Goal: Feedback & Contribution: Contribute content

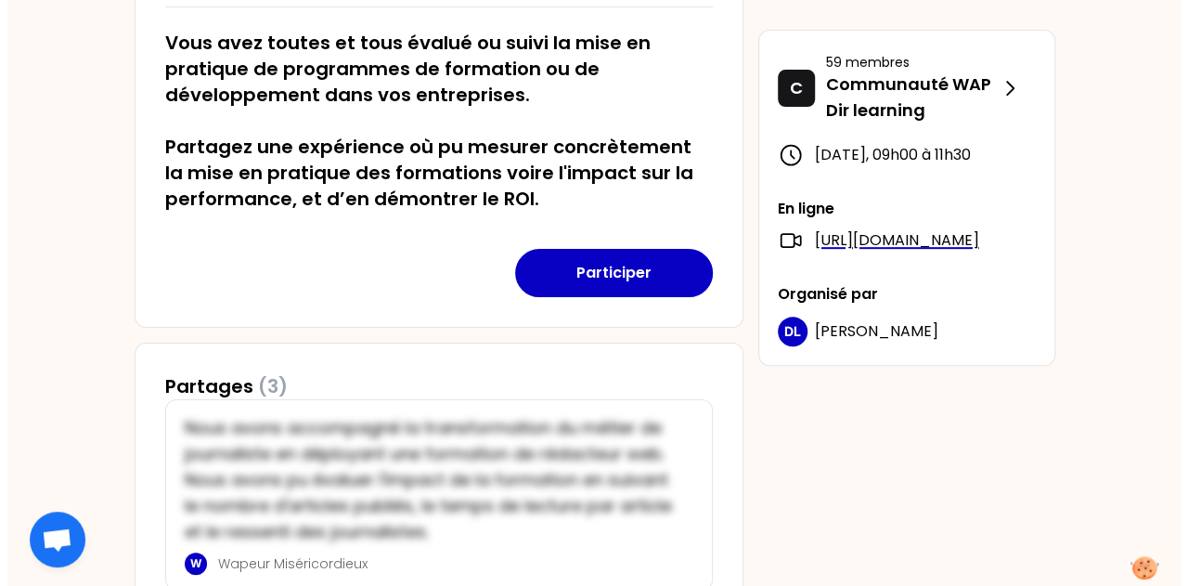
scroll to position [320, 0]
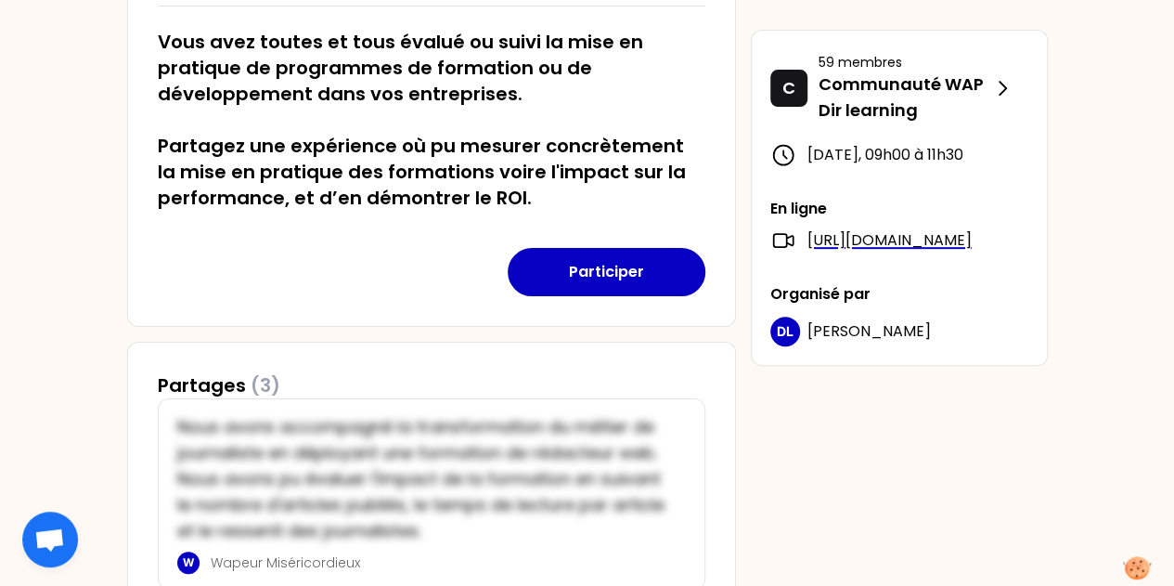
click at [617, 270] on button "Participer" at bounding box center [607, 272] width 198 height 48
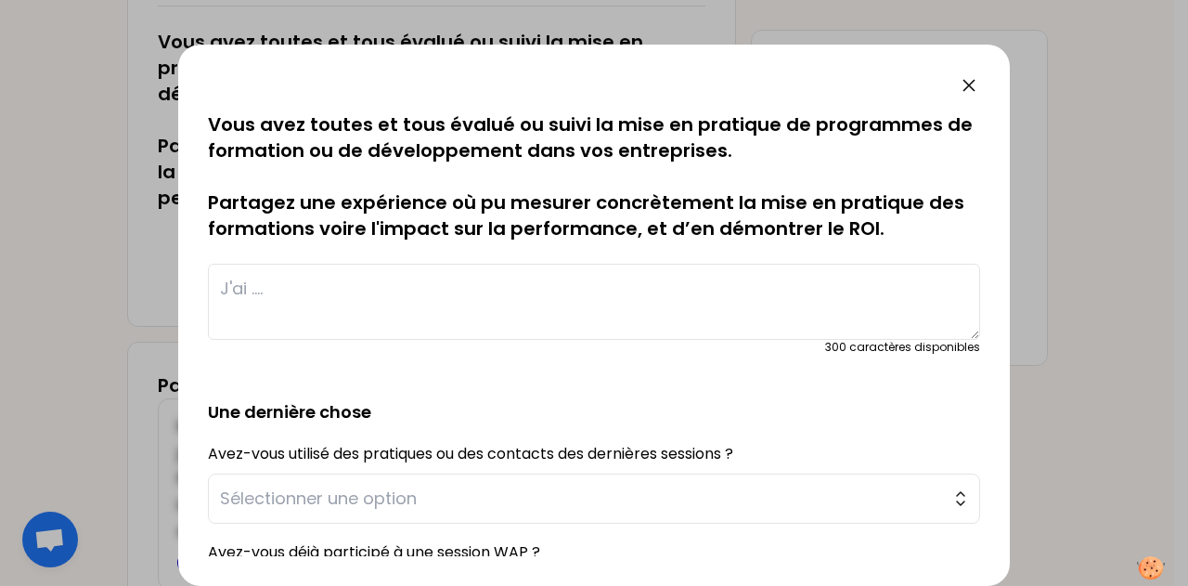
click at [617, 270] on textarea at bounding box center [594, 302] width 772 height 76
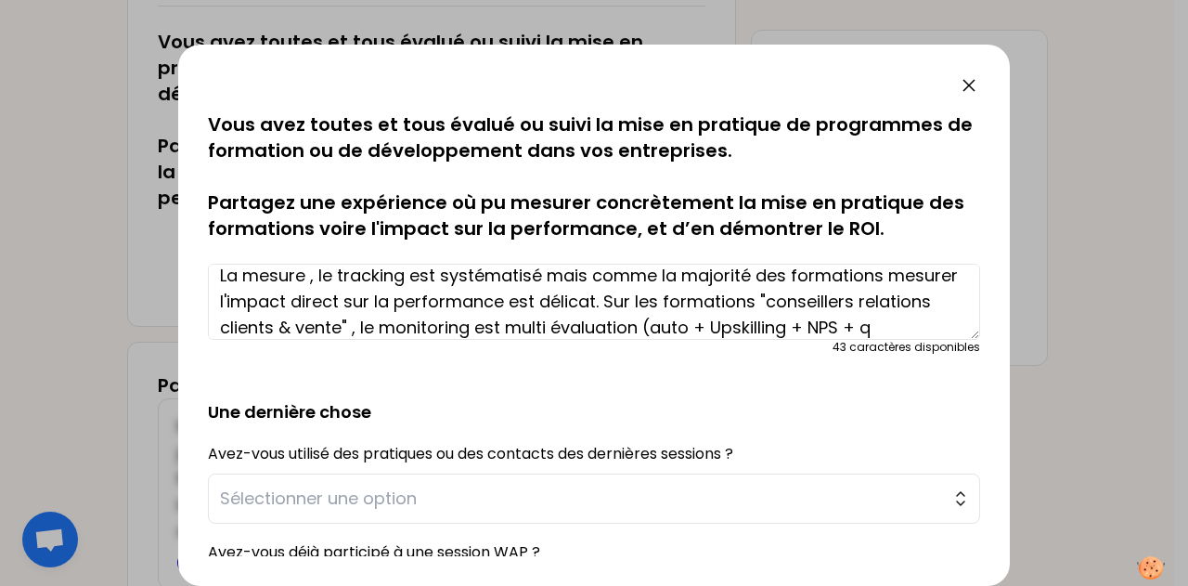
scroll to position [39, 0]
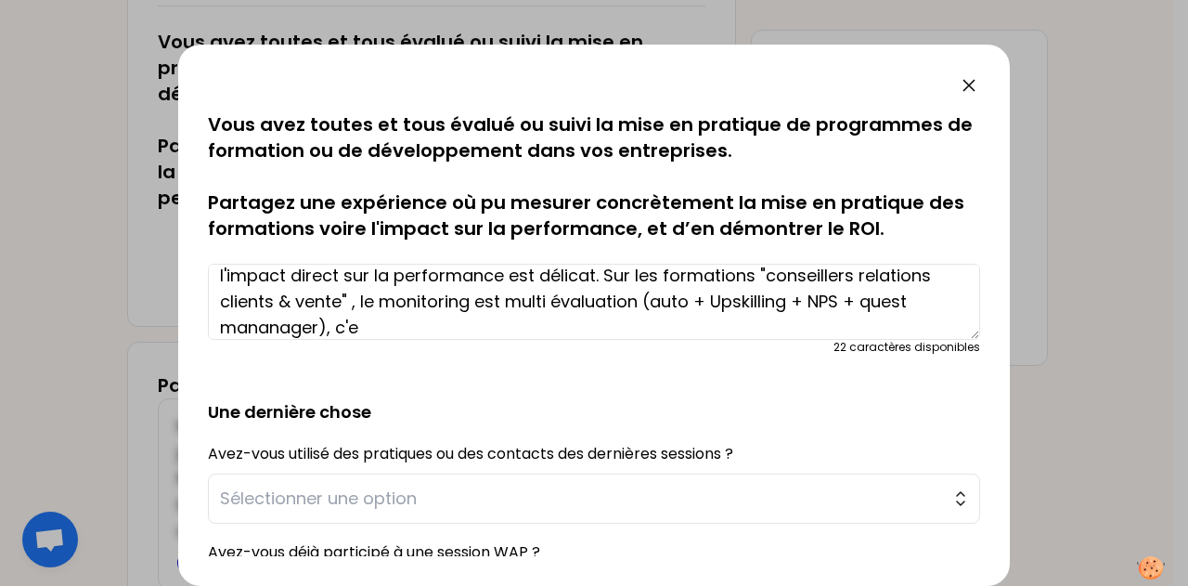
click at [714, 303] on textarea "La mesure , le tracking est systématisé mais comme la majorité des formations m…" at bounding box center [594, 302] width 772 height 76
click at [472, 326] on textarea "La mesure , le tracking est systématisé mais comme la majorité des formations m…" at bounding box center [594, 302] width 772 height 76
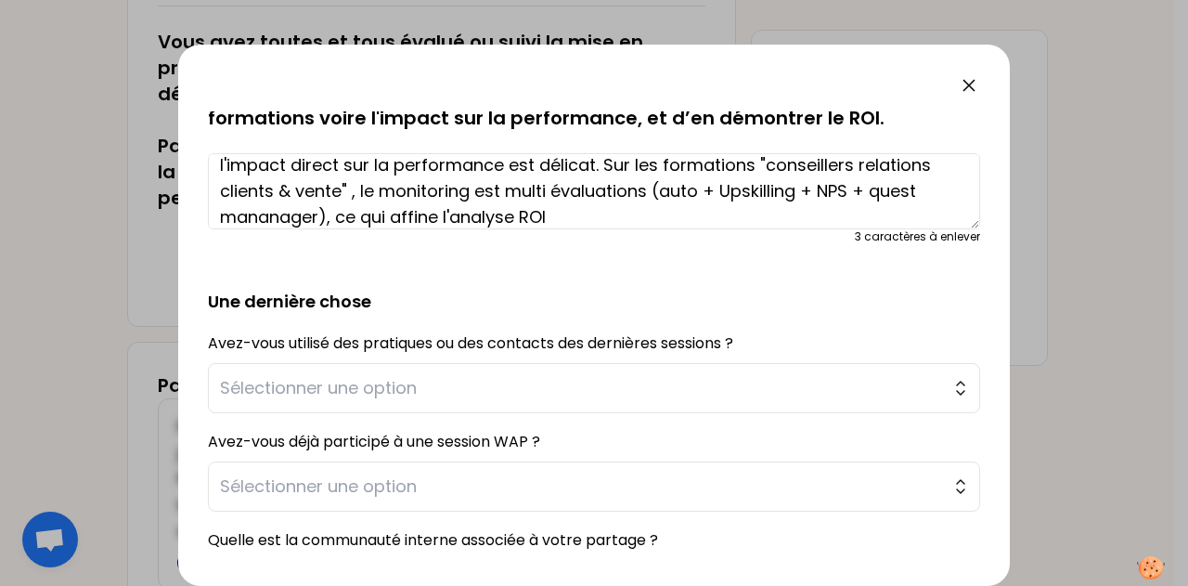
scroll to position [111, 0]
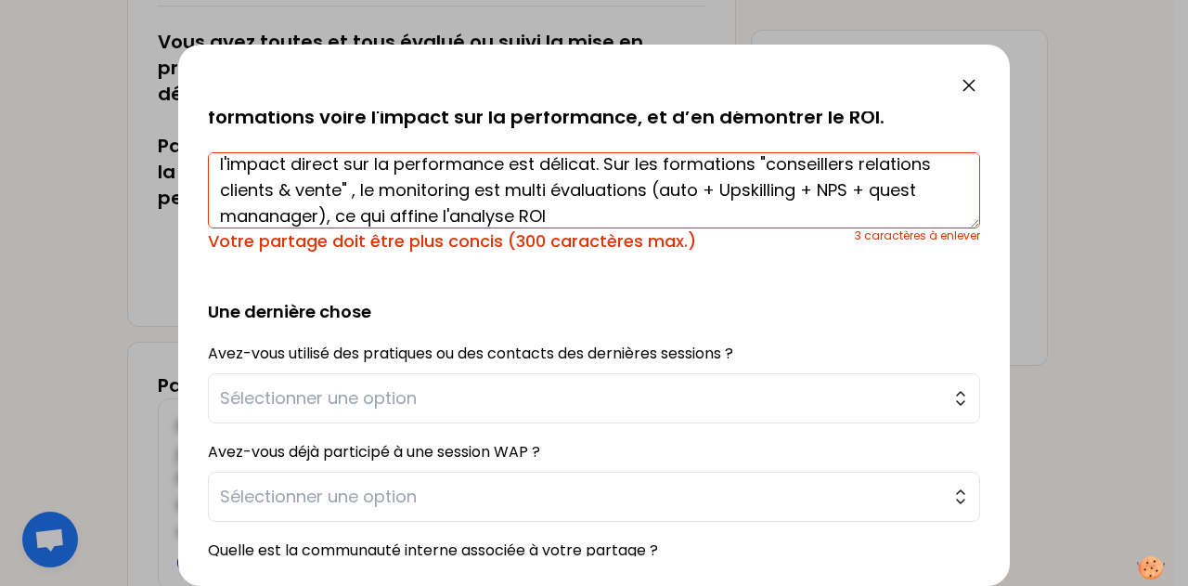
click at [641, 375] on button "Sélectionner une option" at bounding box center [594, 398] width 772 height 50
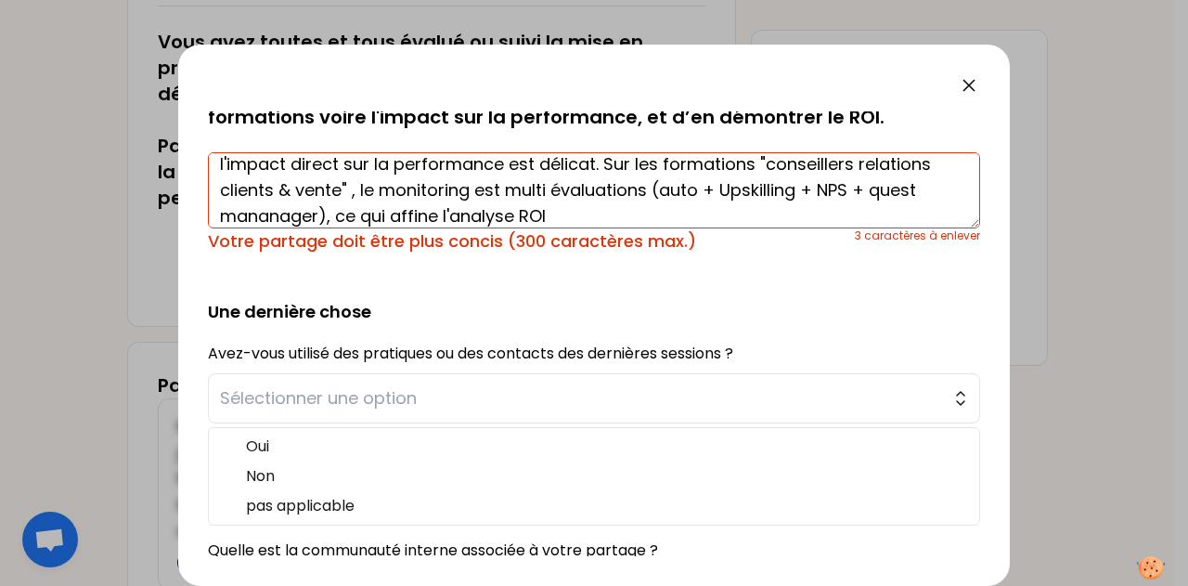
click at [794, 185] on textarea "La mesure , le tracking est systématisé mais comme la majorité des formations m…" at bounding box center [594, 190] width 772 height 76
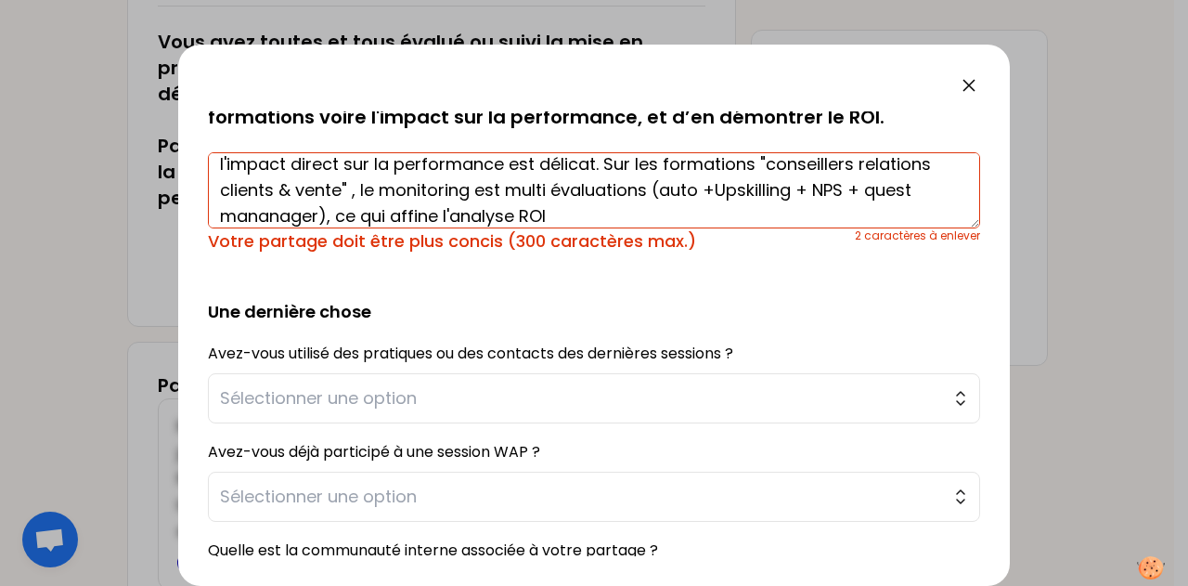
click at [782, 188] on textarea "La mesure , le tracking est systématisé mais comme la majorité des formations m…" at bounding box center [594, 190] width 772 height 76
click at [887, 189] on textarea "La mesure , le tracking est systématisé mais comme la majorité des formations m…" at bounding box center [594, 190] width 772 height 76
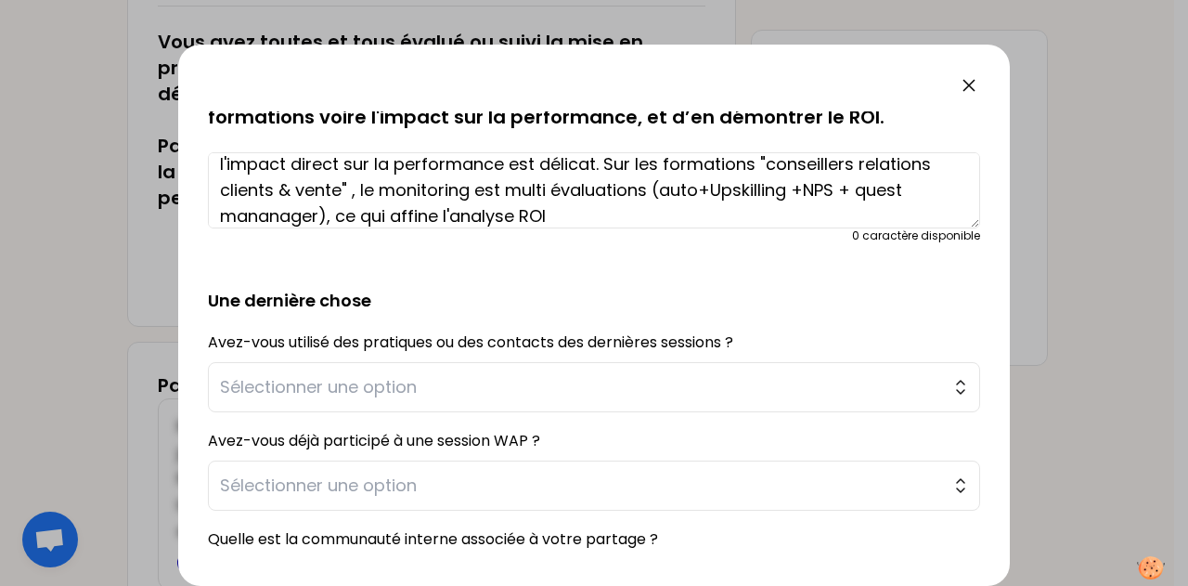
type textarea "La mesure , le tracking est systématisé mais comme la majorité des formations m…"
click at [460, 401] on button "Sélectionner une option" at bounding box center [594, 387] width 772 height 50
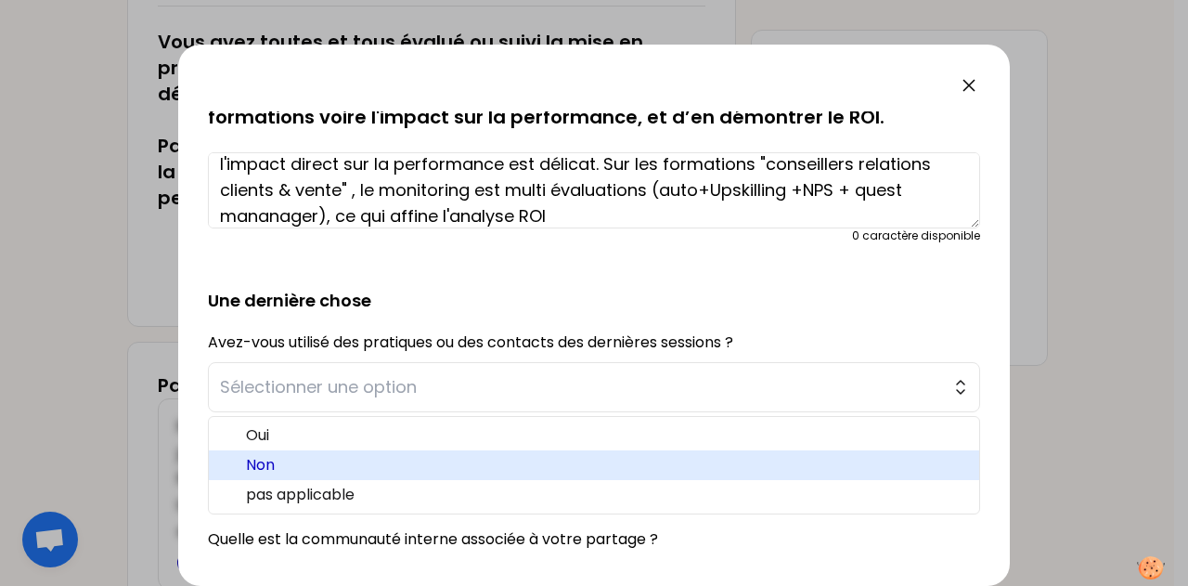
click at [319, 465] on span "Non" at bounding box center [605, 465] width 719 height 22
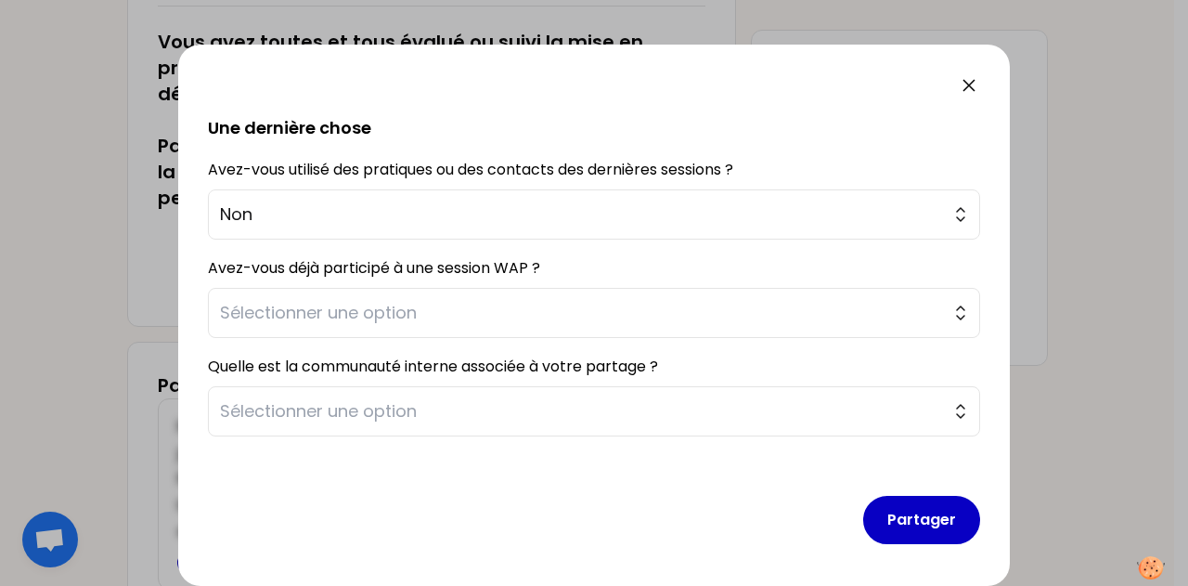
scroll to position [283, 0]
click at [451, 313] on span "Sélectionner une option" at bounding box center [581, 314] width 722 height 26
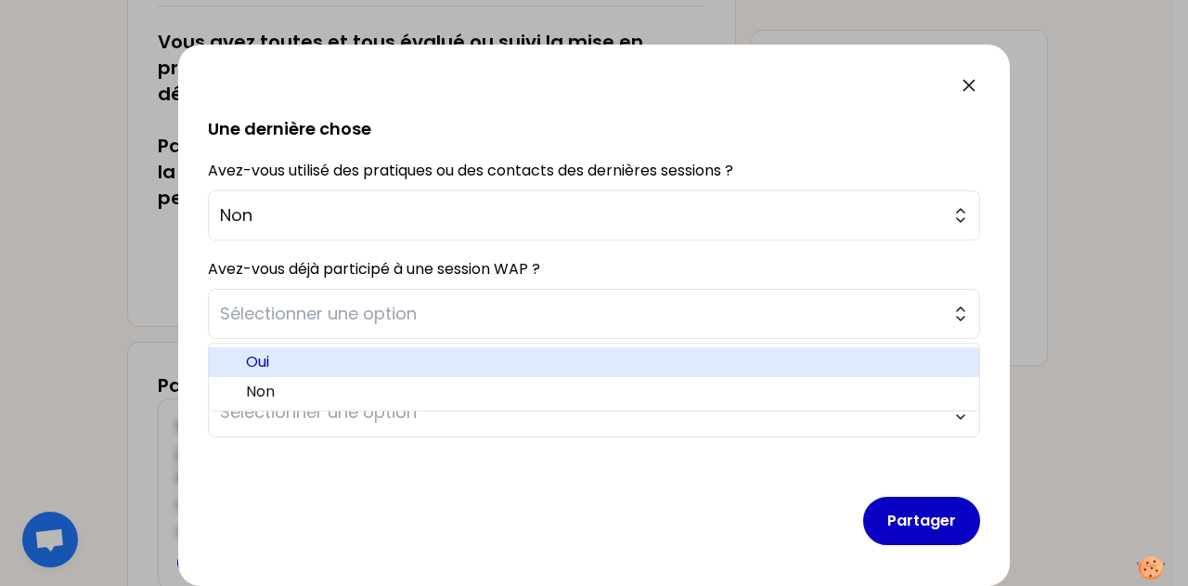
click at [297, 356] on span "Oui" at bounding box center [605, 362] width 719 height 22
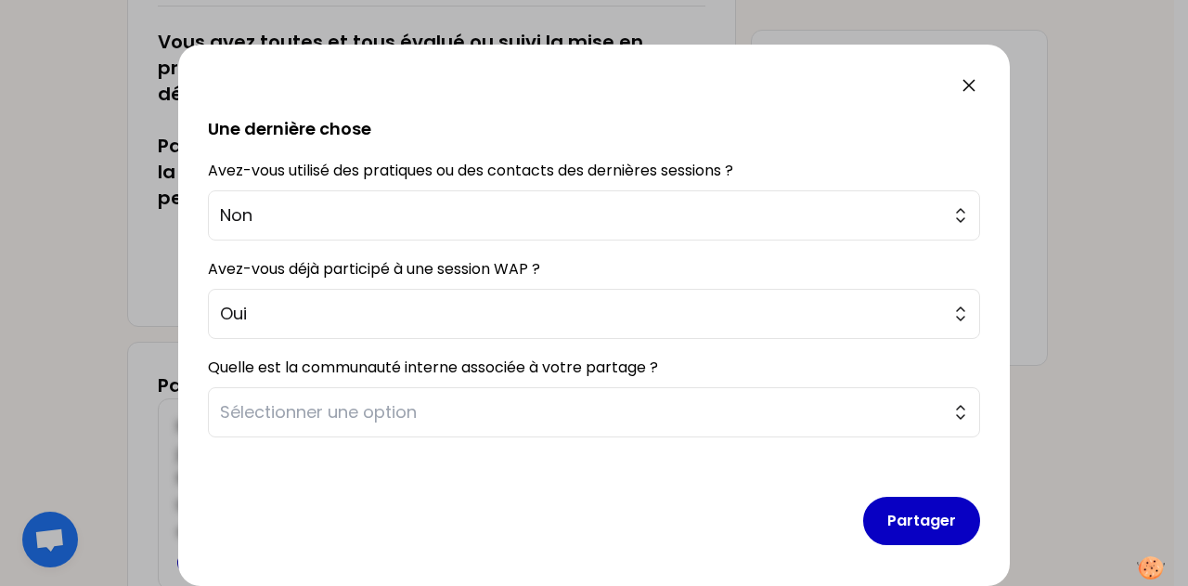
click at [298, 410] on span "Sélectionner une option" at bounding box center [581, 412] width 722 height 26
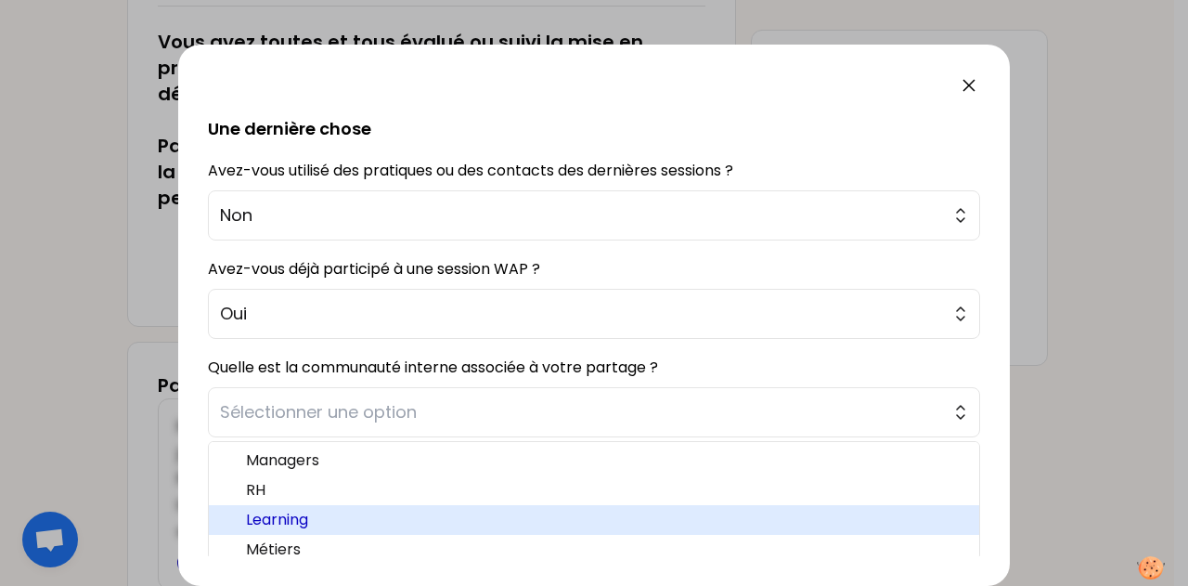
click at [310, 516] on span "Learning" at bounding box center [605, 520] width 719 height 22
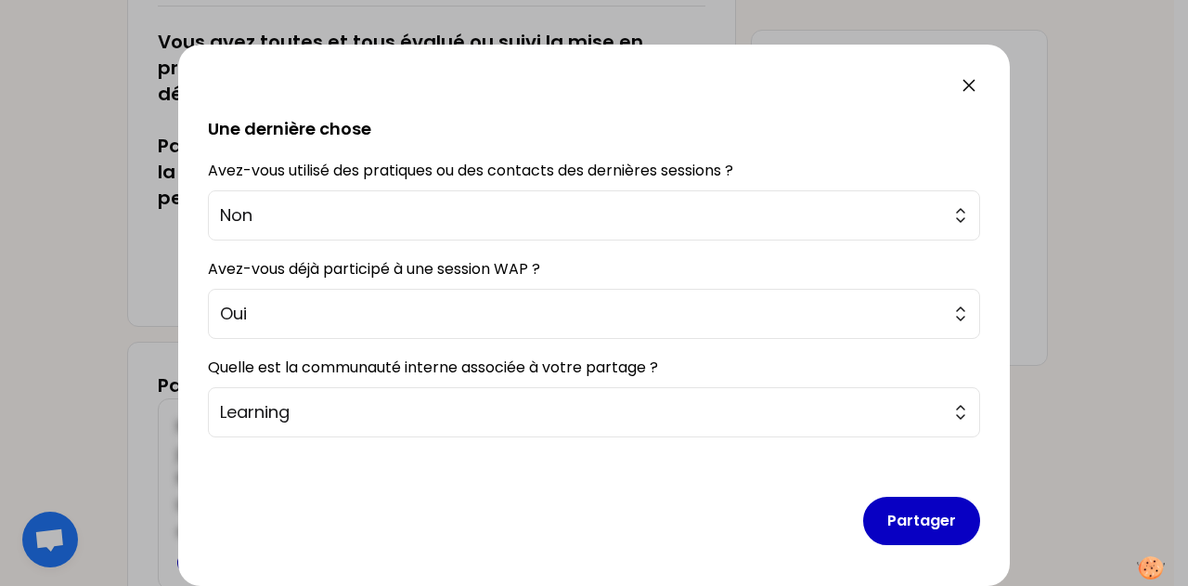
click at [890, 513] on button "Partager" at bounding box center [921, 521] width 117 height 48
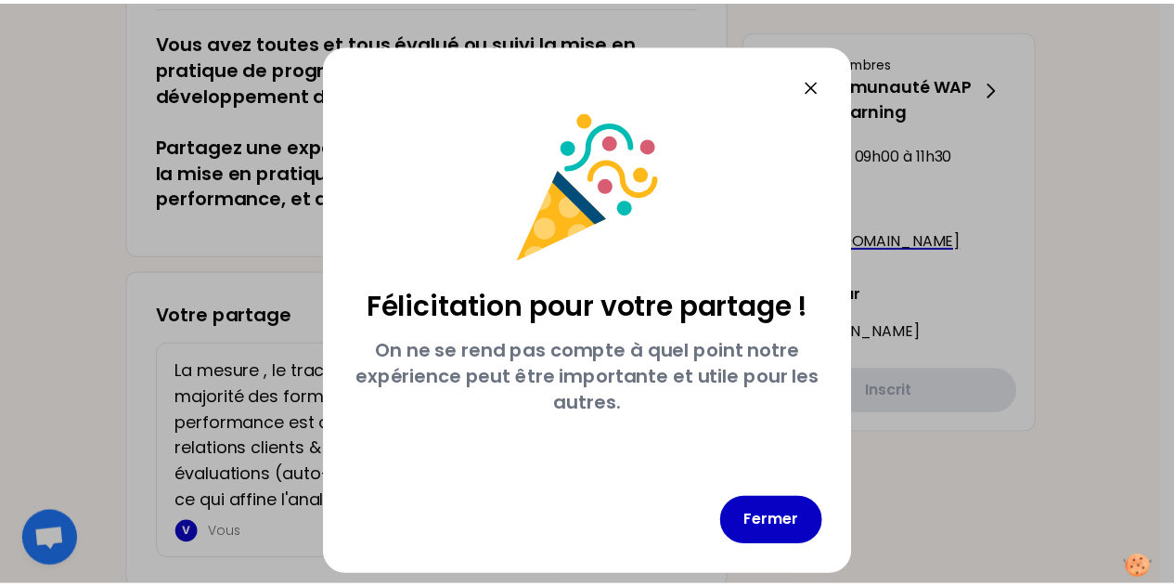
scroll to position [0, 0]
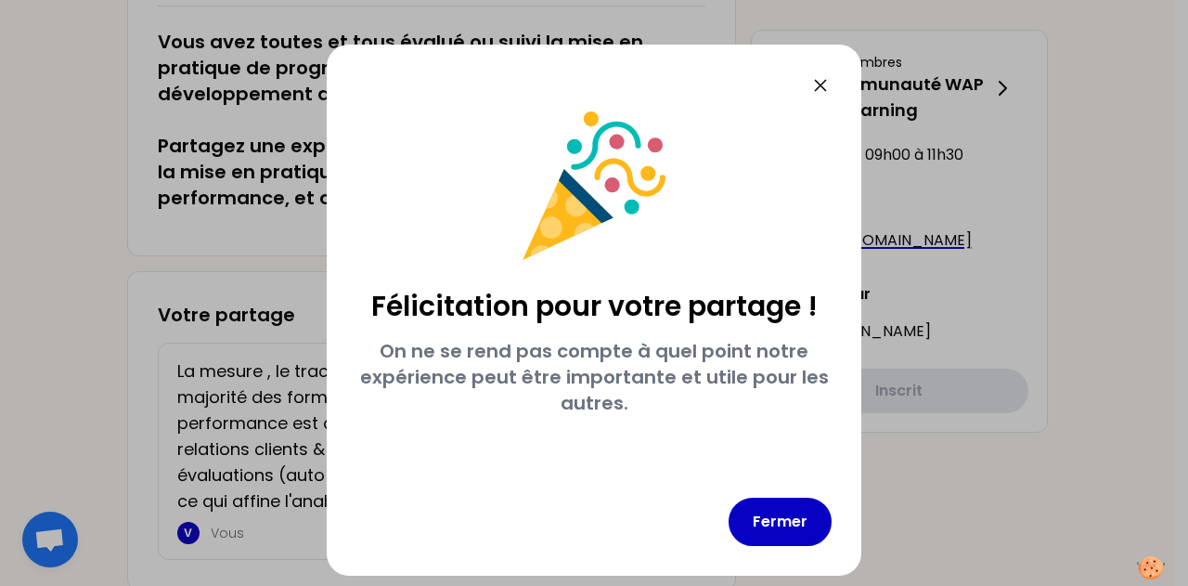
click at [783, 527] on button "Fermer" at bounding box center [780, 522] width 103 height 48
